Goal: Find contact information

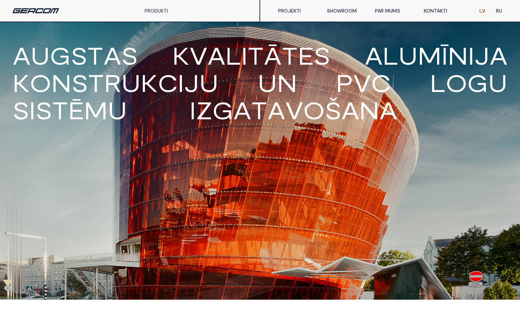
click at [431, 10] on link "KONTAKTI" at bounding box center [443, 11] width 48 height 14
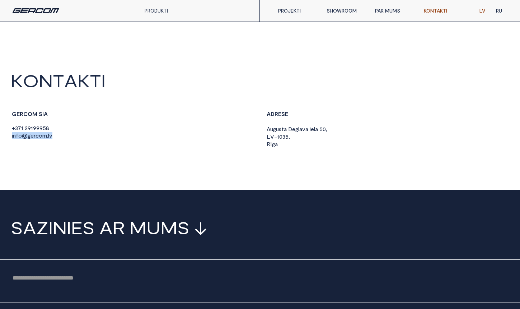
drag, startPoint x: 57, startPoint y: 139, endPoint x: 6, endPoint y: 135, distance: 51.1
copy span "i n f o @ g e r c o m . l v"
